Goal: Task Accomplishment & Management: Complete application form

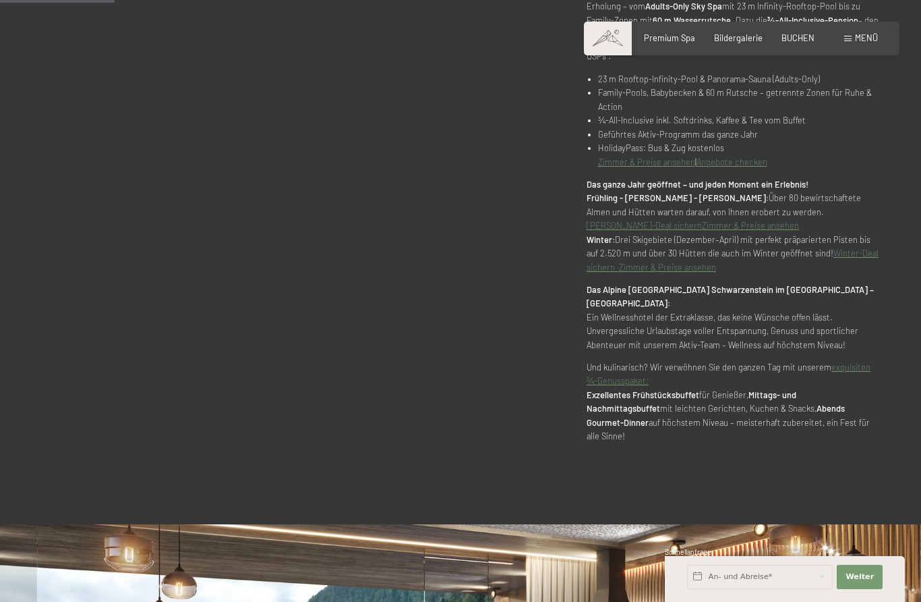
scroll to position [829, 0]
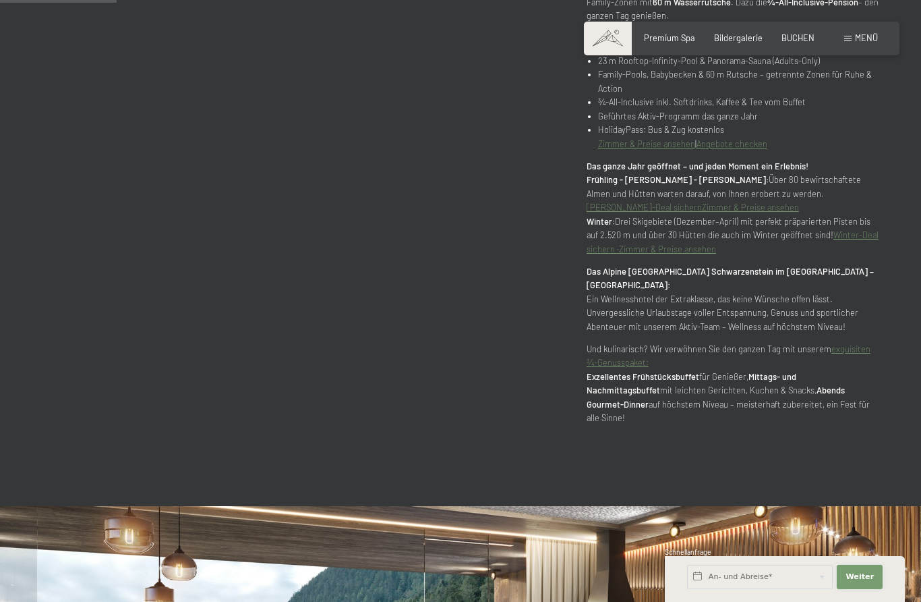
click at [856, 589] on button "Weiter Adressfelder ausblenden" at bounding box center [860, 577] width 46 height 24
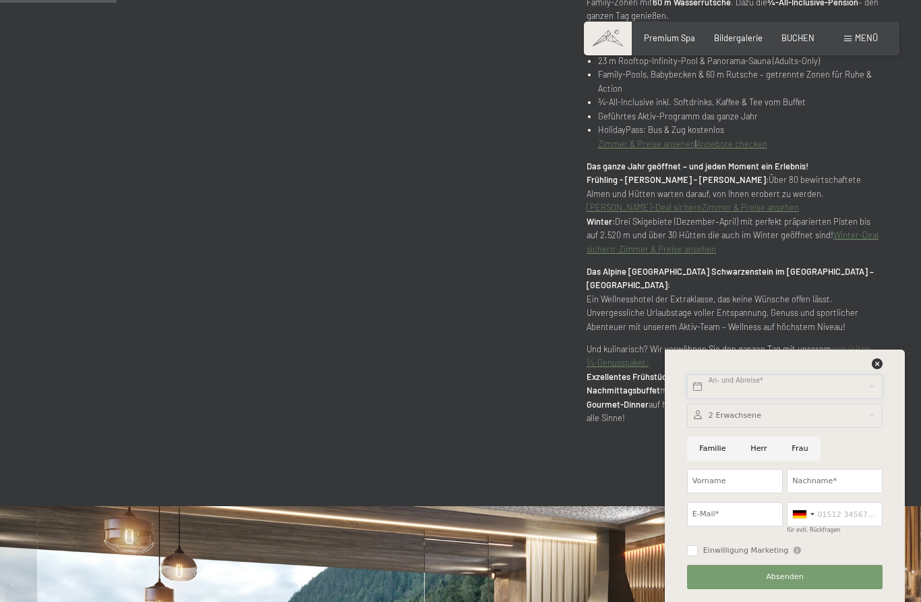
click at [755, 399] on input "text" at bounding box center [785, 386] width 196 height 24
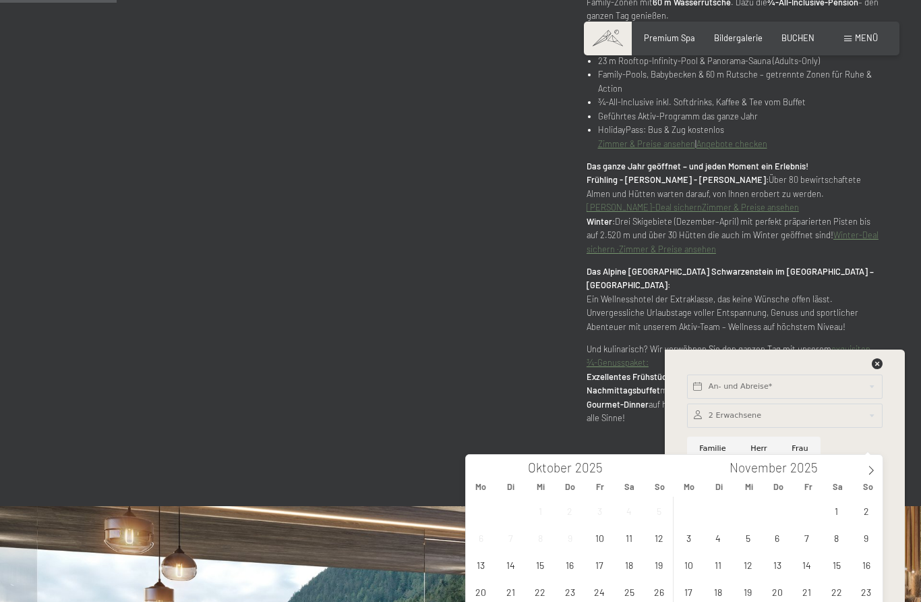
click at [879, 471] on span at bounding box center [871, 466] width 23 height 23
click at [875, 474] on icon at bounding box center [871, 469] width 9 height 9
type input "2026"
click at [873, 471] on icon at bounding box center [871, 469] width 5 height 9
type input "2026"
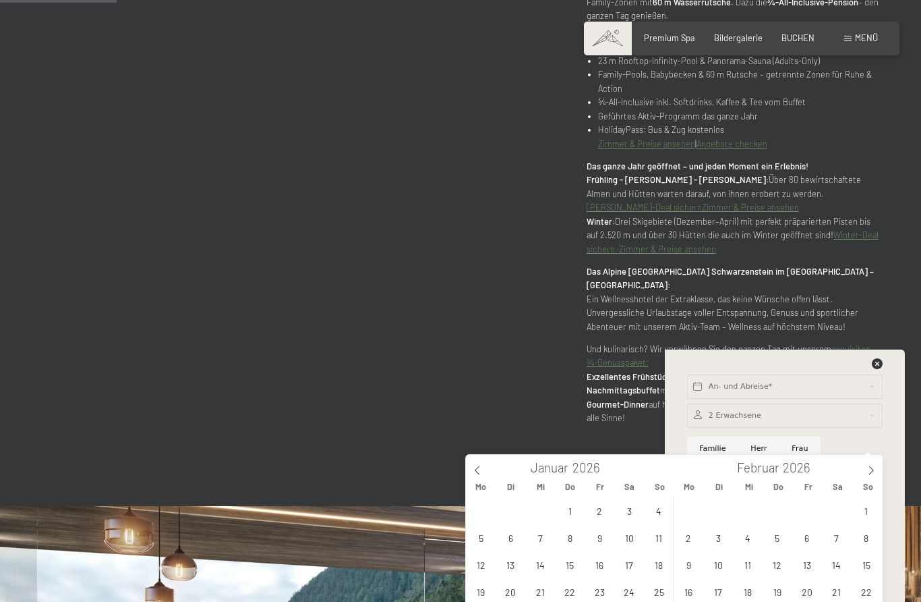
click at [871, 474] on icon at bounding box center [871, 469] width 9 height 9
click at [875, 471] on icon at bounding box center [871, 469] width 9 height 9
click at [869, 477] on span at bounding box center [871, 466] width 23 height 23
click at [870, 477] on span at bounding box center [871, 466] width 23 height 23
click at [783, 511] on span "4" at bounding box center [777, 510] width 26 height 26
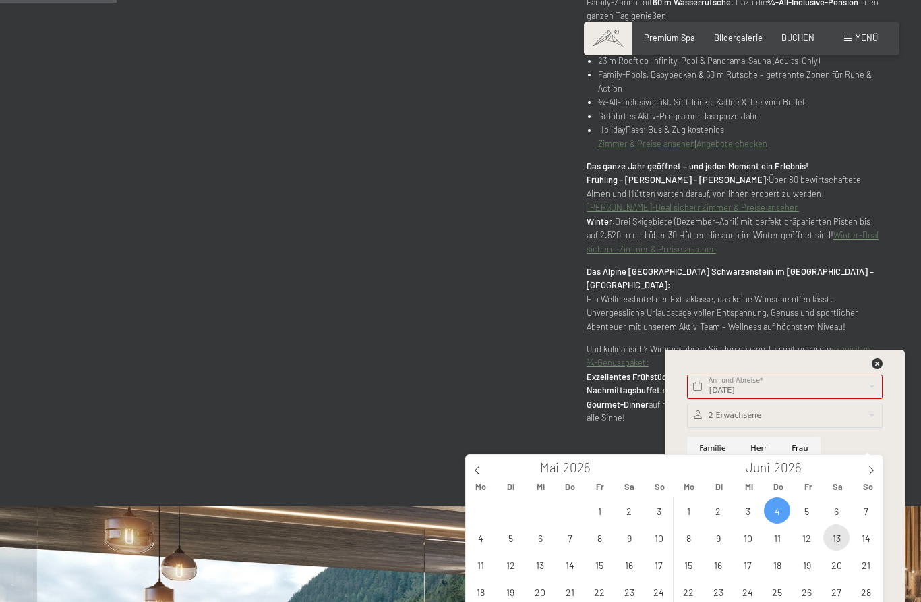
click at [844, 534] on span "13" at bounding box center [836, 537] width 26 height 26
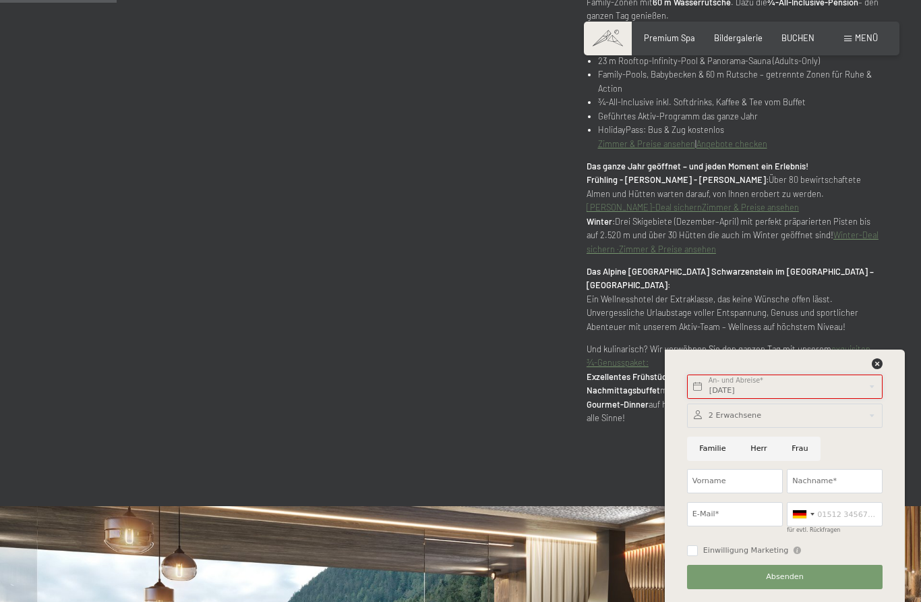
type input "Do. 04.06.2026 - Sa. 13.06.2026"
click at [747, 493] on input "Vorname" at bounding box center [735, 481] width 96 height 24
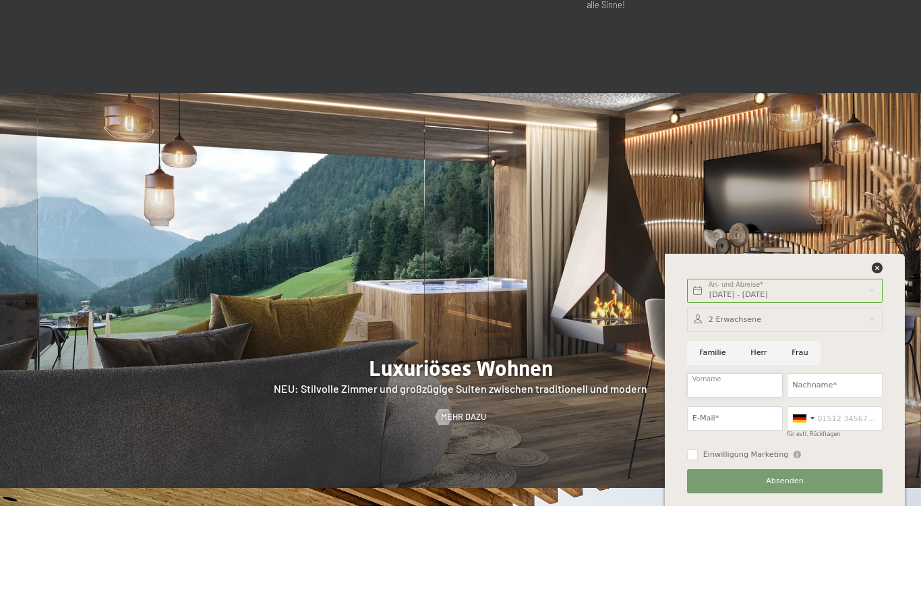
scroll to position [1147, 0]
click at [701, 545] on label "Einwilligung Marketing" at bounding box center [743, 550] width 91 height 11
click at [698, 545] on input "Einwilligung Marketing" at bounding box center [692, 550] width 11 height 11
checkbox input "false"
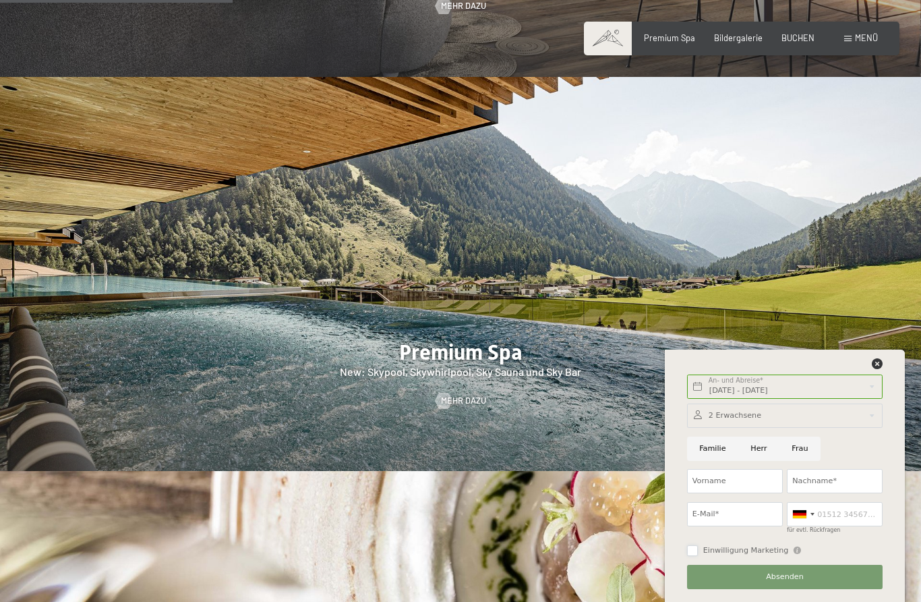
scroll to position [1654, 0]
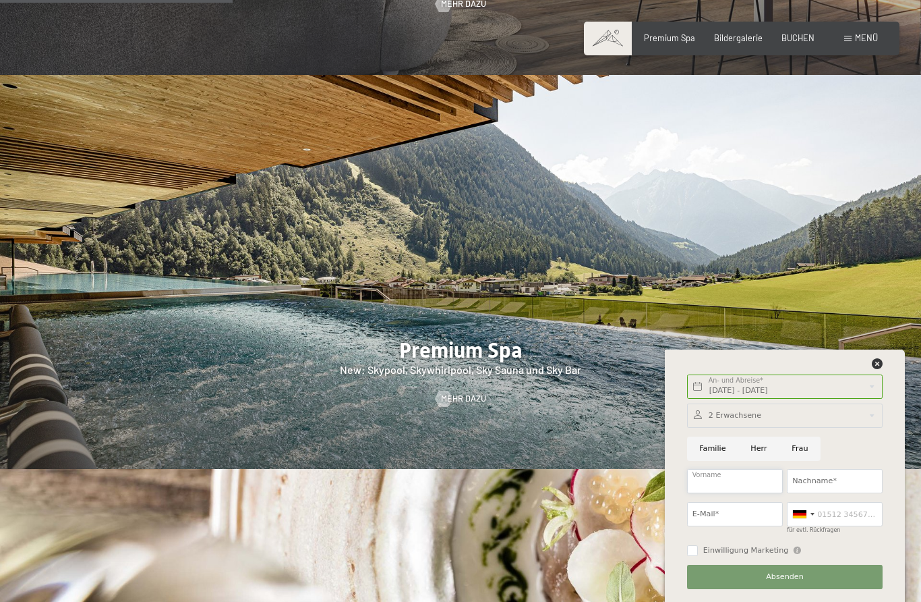
click at [745, 493] on input "Vorname" at bounding box center [735, 481] width 96 height 24
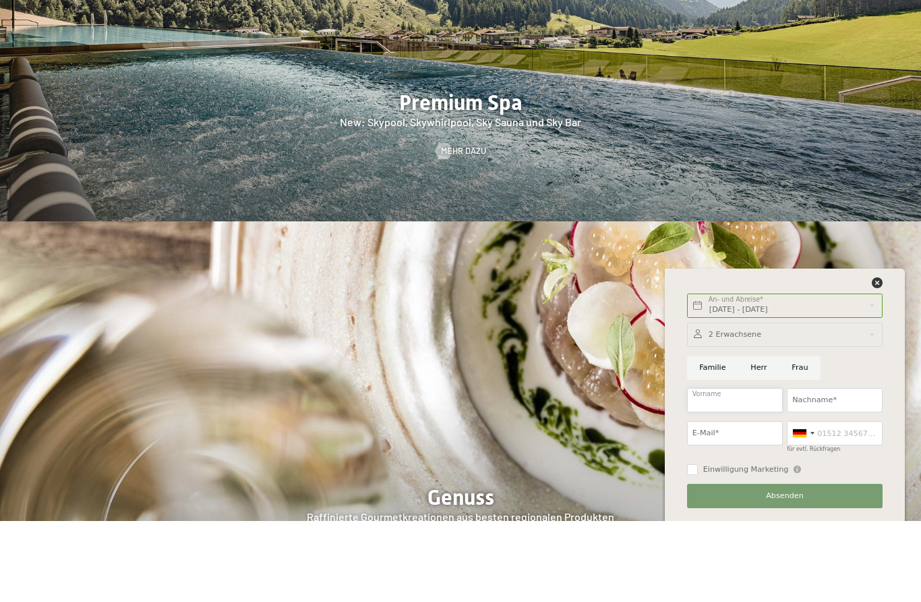
type input "D"
click at [850, 469] on input "Nachname*" at bounding box center [835, 481] width 96 height 24
click at [731, 469] on input "Matthis" at bounding box center [735, 481] width 96 height 24
type input "Matthias"
type input "Krebs"
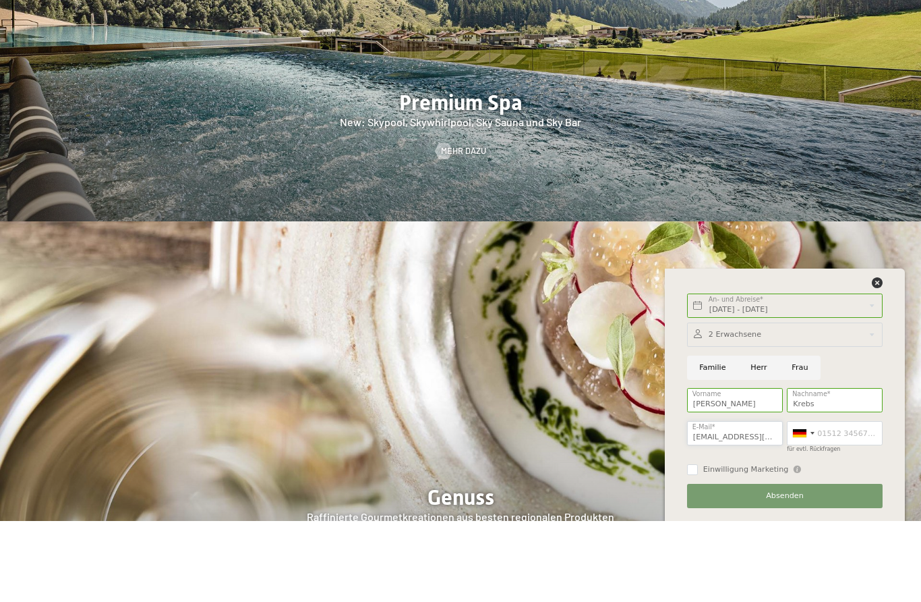
type input "matthias.krebs1968@web.de"
click at [696, 545] on input "Einwilligung Marketing" at bounding box center [692, 550] width 11 height 11
checkbox input "true"
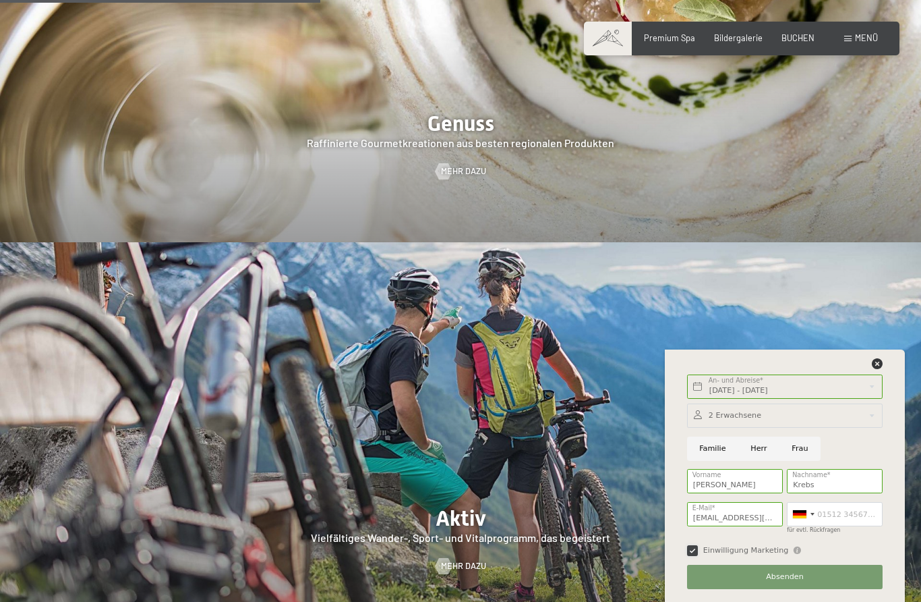
scroll to position [2278, 0]
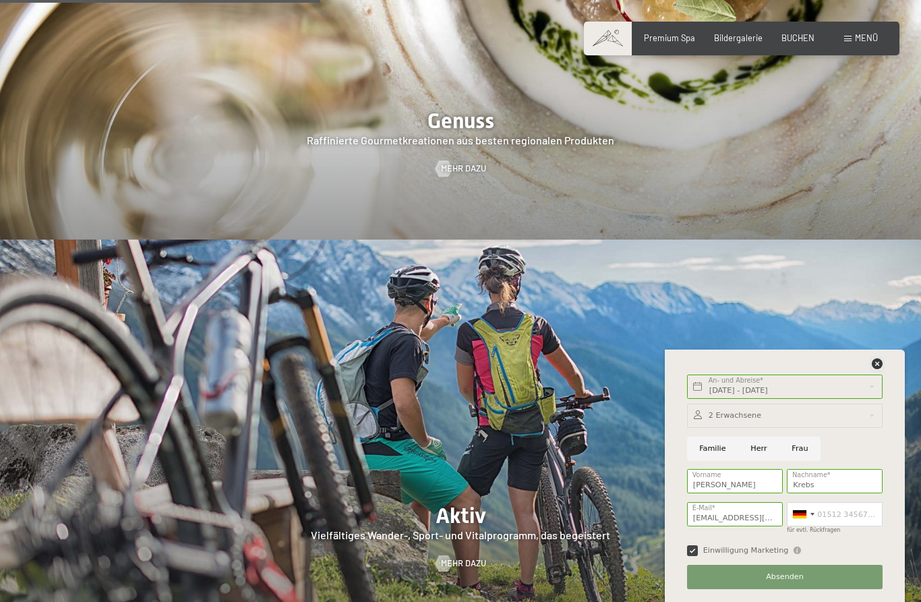
click at [879, 369] on icon at bounding box center [877, 363] width 11 height 11
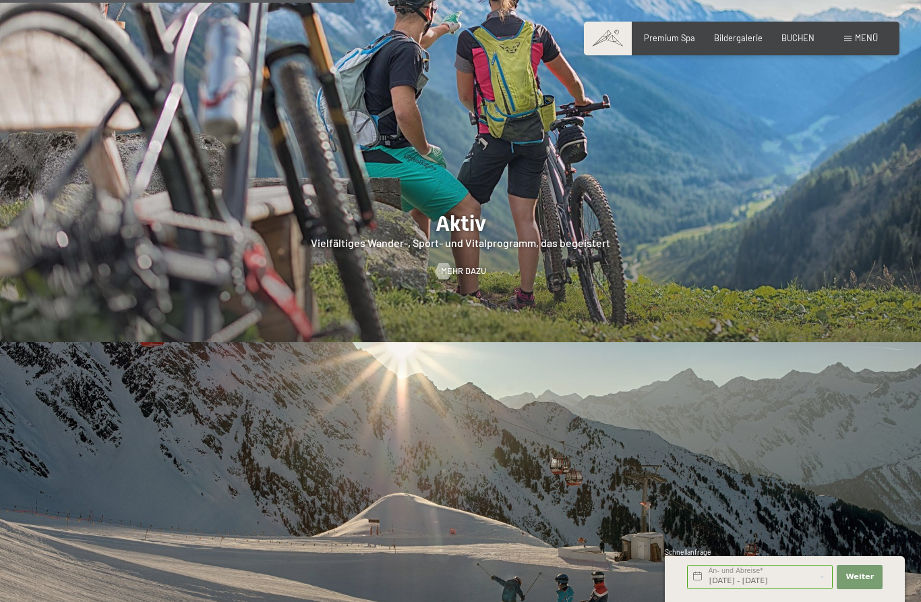
scroll to position [2573, 0]
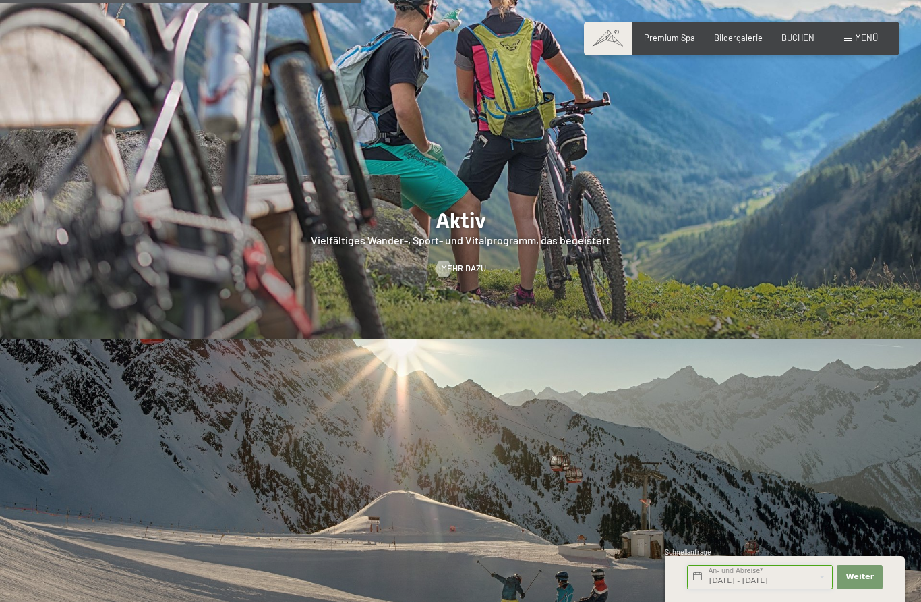
click at [770, 589] on input "Do. 04.06.2026 - Sa. 13.06.2026" at bounding box center [760, 577] width 146 height 24
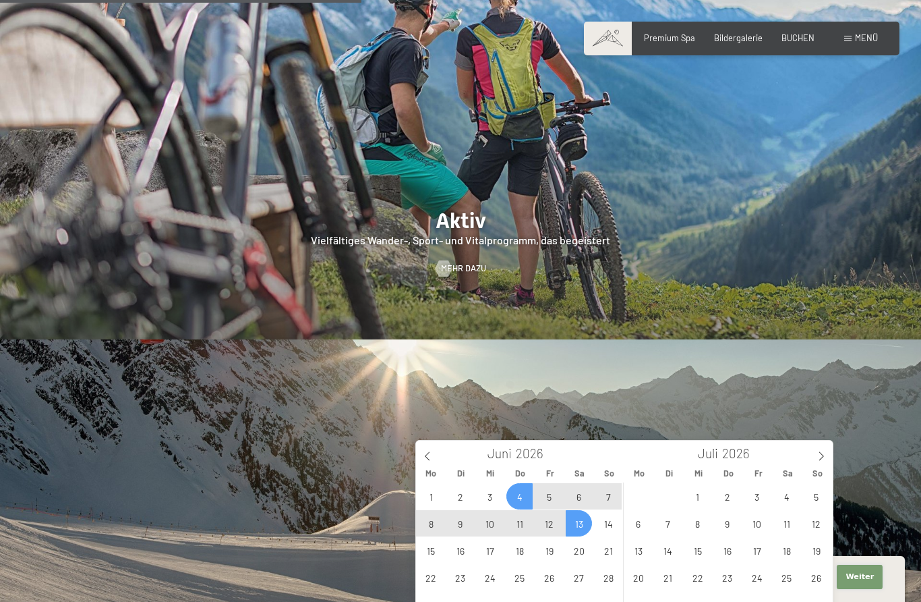
click at [858, 582] on span "Weiter" at bounding box center [860, 576] width 28 height 11
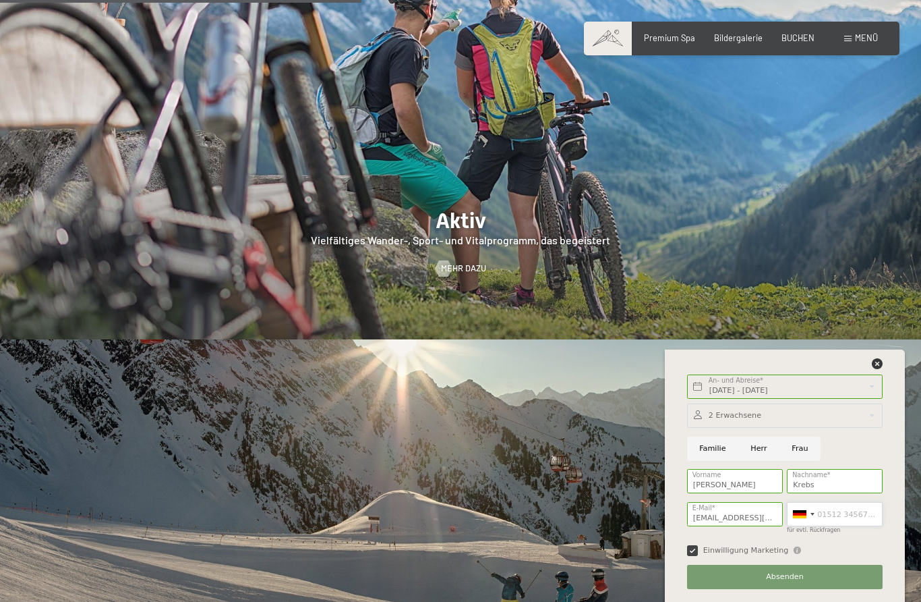
click at [829, 526] on input "für evtl. Rückfragen" at bounding box center [835, 514] width 96 height 24
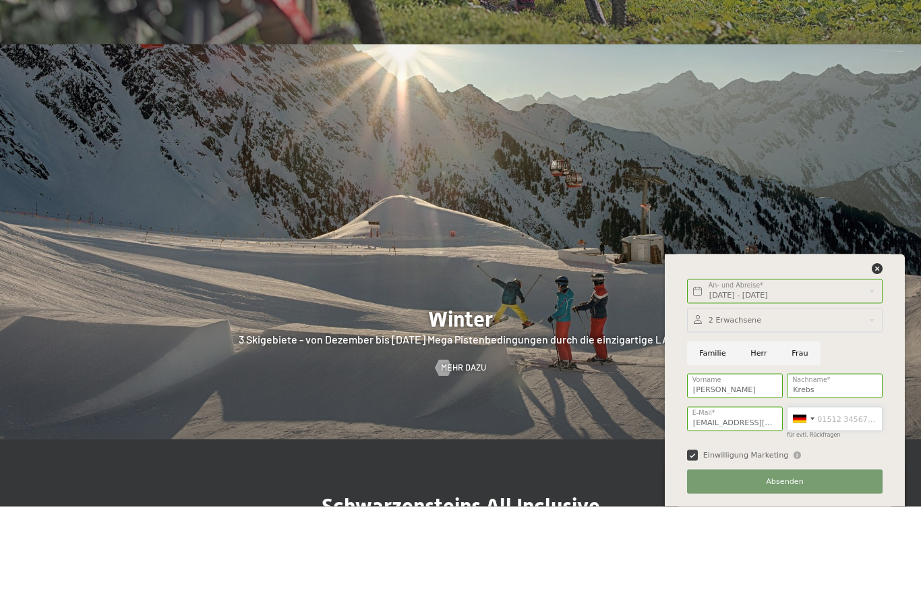
scroll to position [2774, 0]
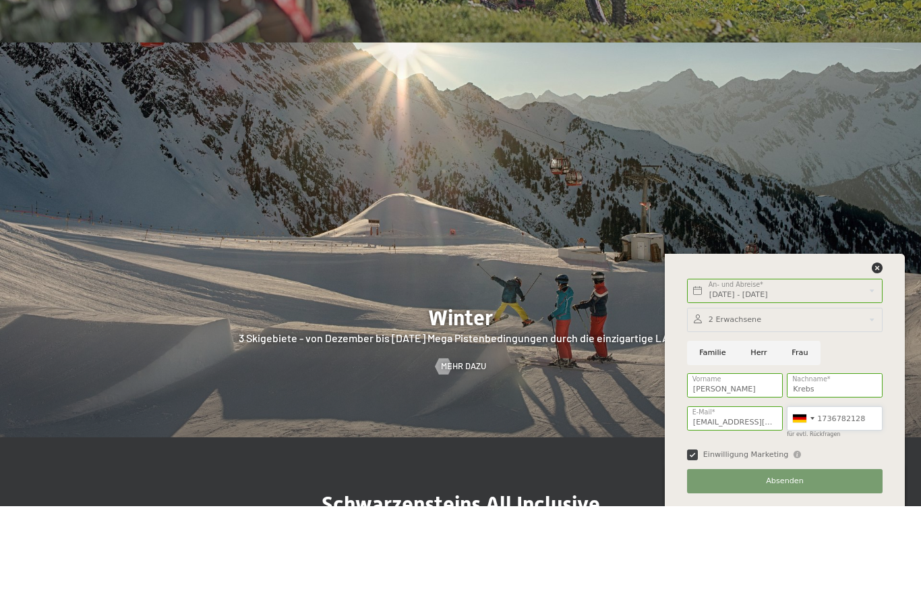
type input "1736782128"
click at [791, 571] on span "Absenden" at bounding box center [785, 576] width 38 height 11
